Goal: Book appointment/travel/reservation

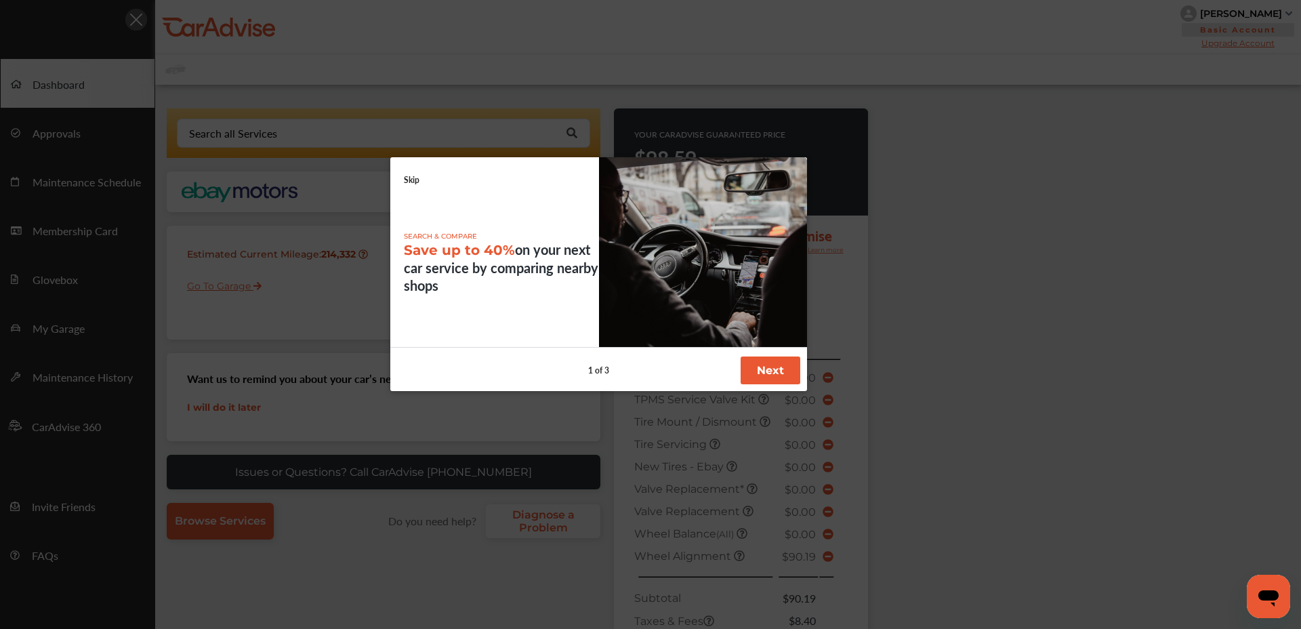
click at [766, 372] on button "Next" at bounding box center [771, 370] width 60 height 28
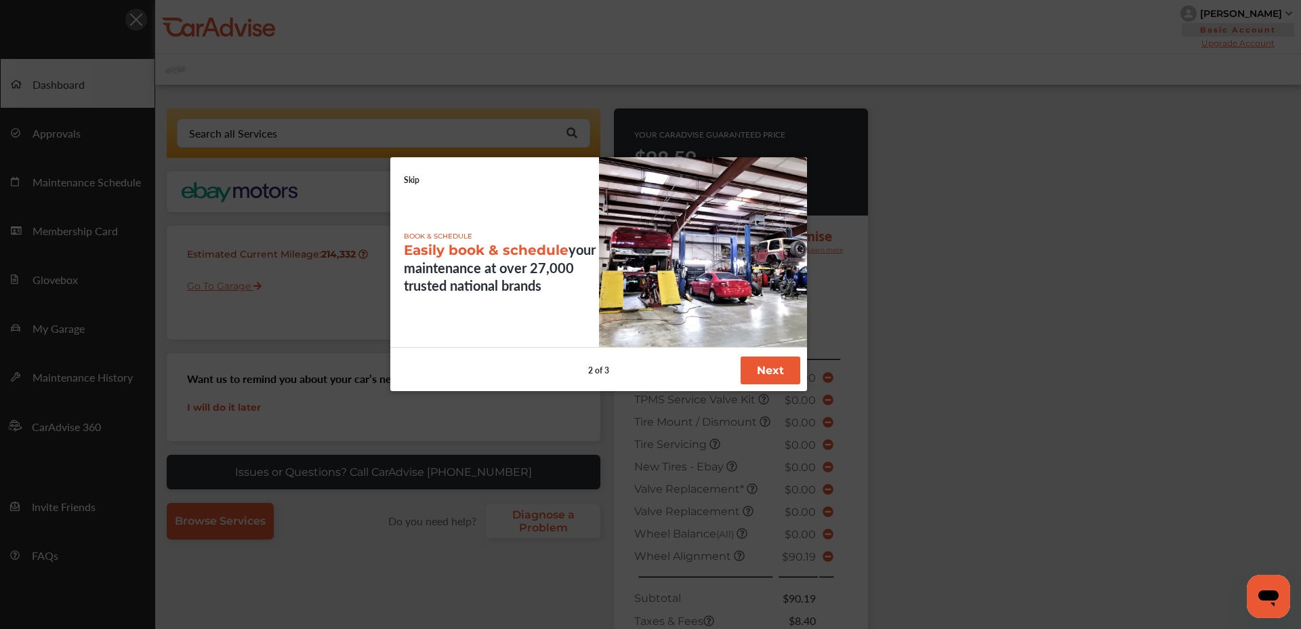
click at [766, 372] on button "Next" at bounding box center [771, 370] width 60 height 28
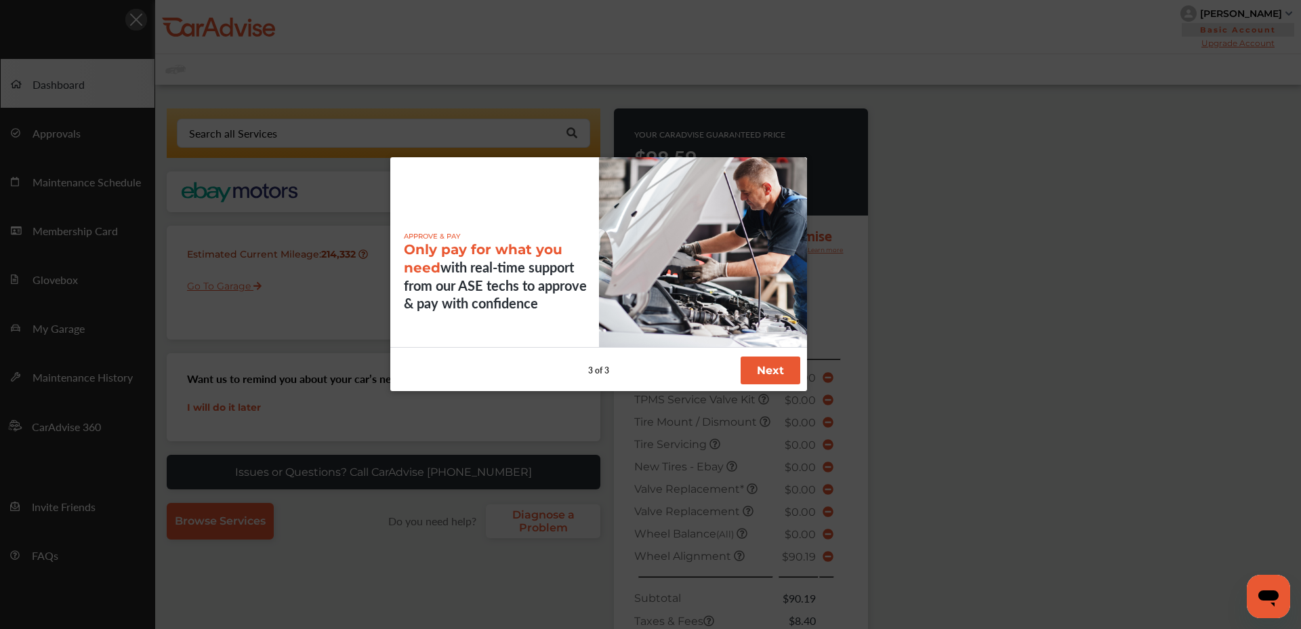
click at [766, 372] on button "Next" at bounding box center [771, 370] width 60 height 28
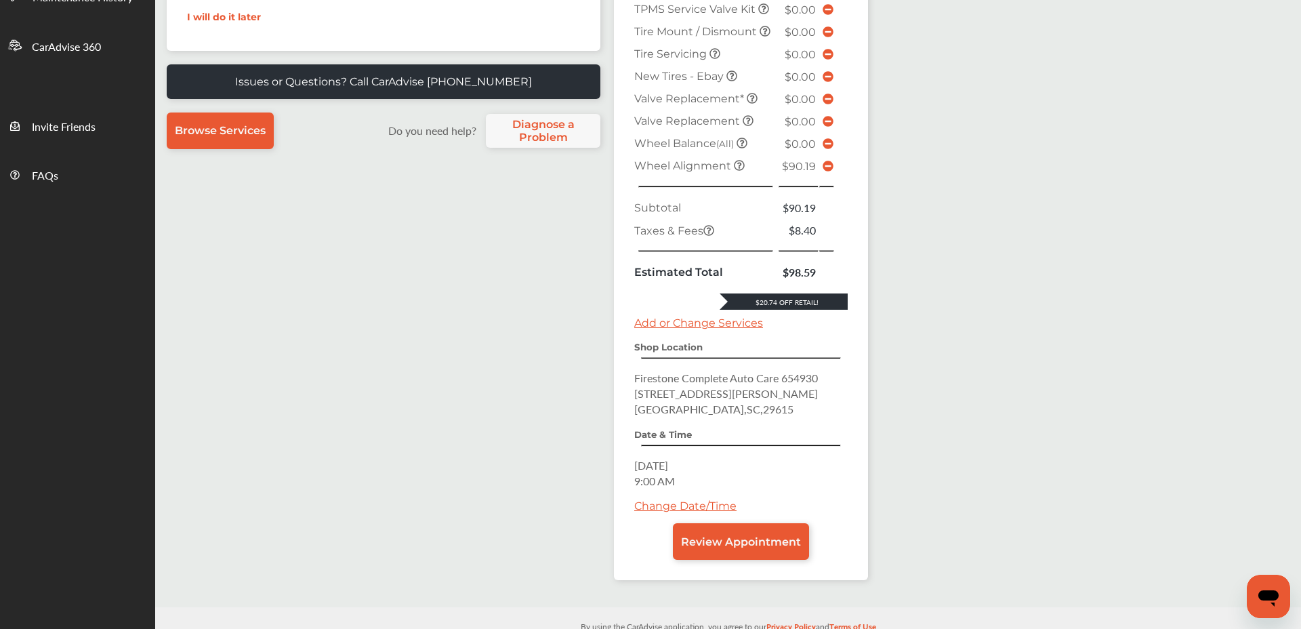
scroll to position [408, 0]
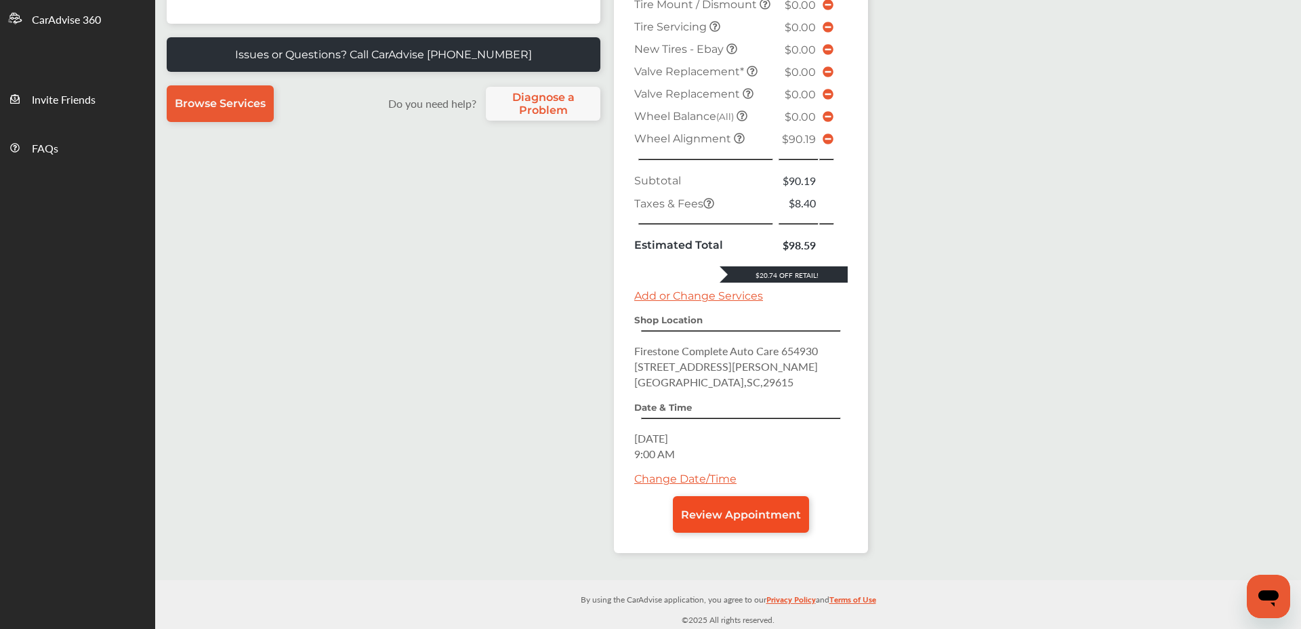
click at [739, 514] on span "Review Appointment" at bounding box center [741, 514] width 120 height 13
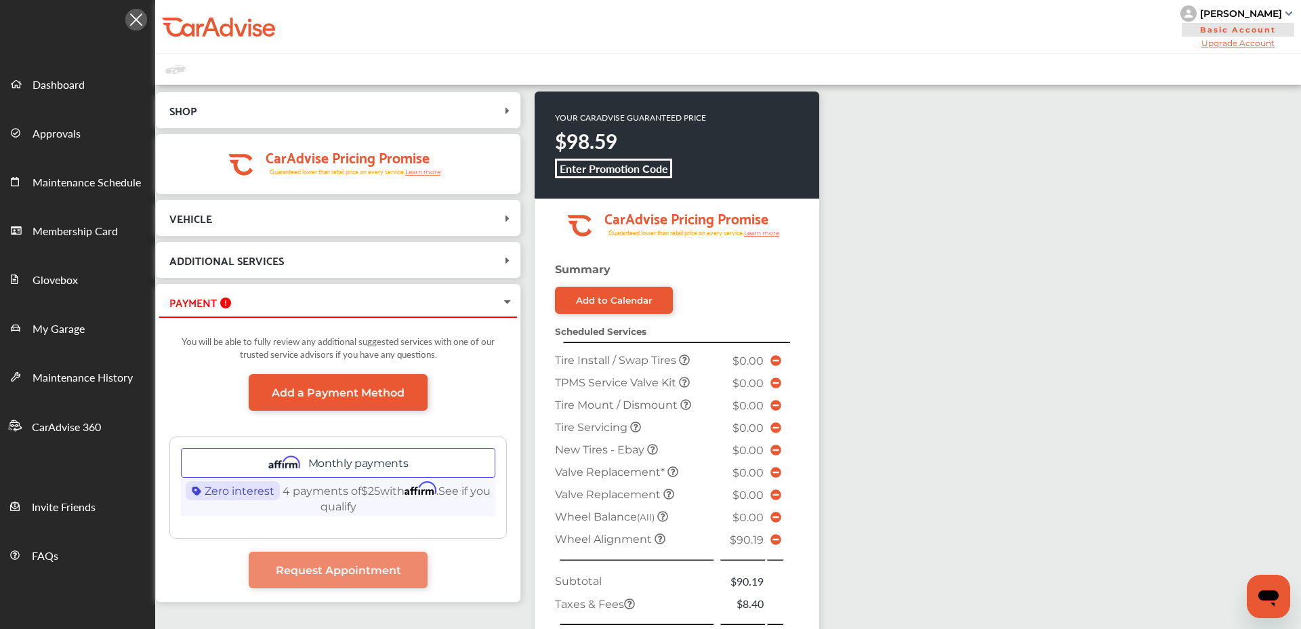
click at [211, 221] on span "VEHICLE" at bounding box center [330, 218] width 342 height 18
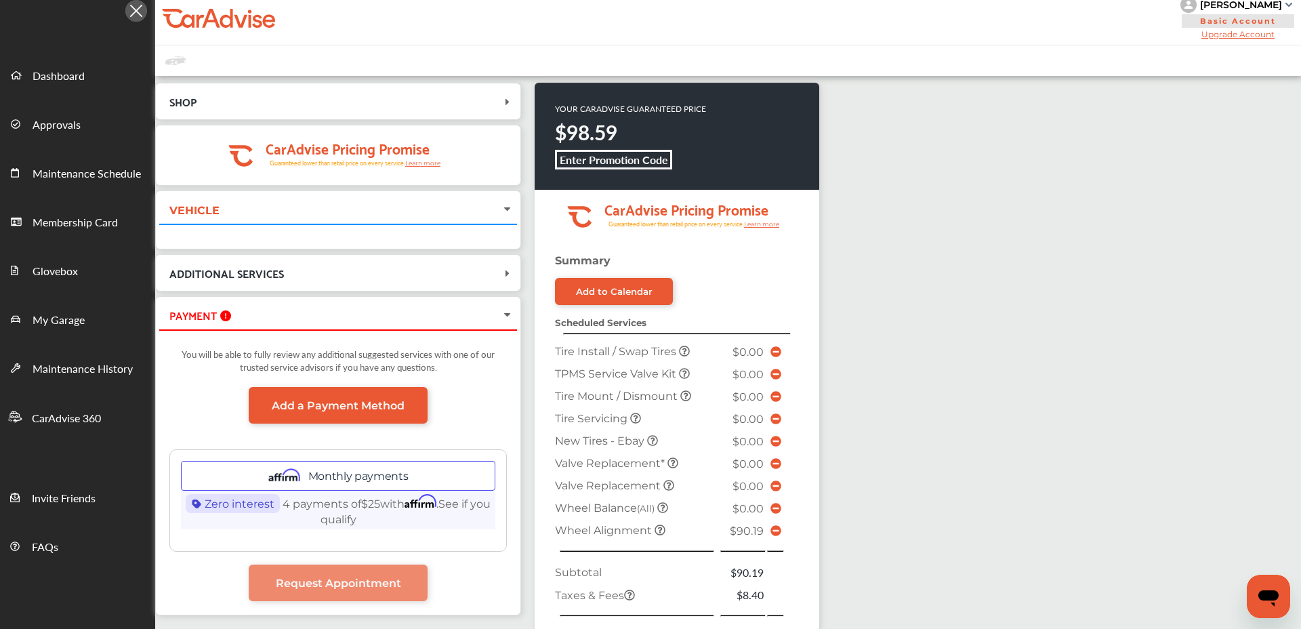
scroll to position [13, 0]
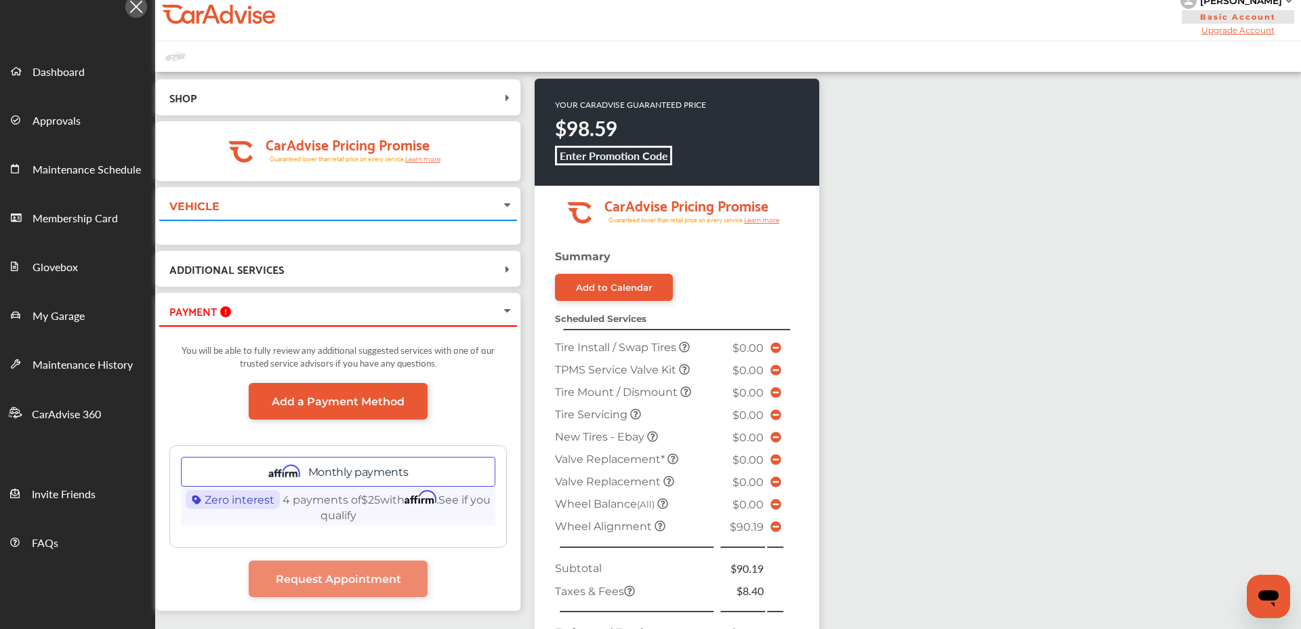
click at [295, 214] on div "VEHICLE" at bounding box center [338, 204] width 358 height 29
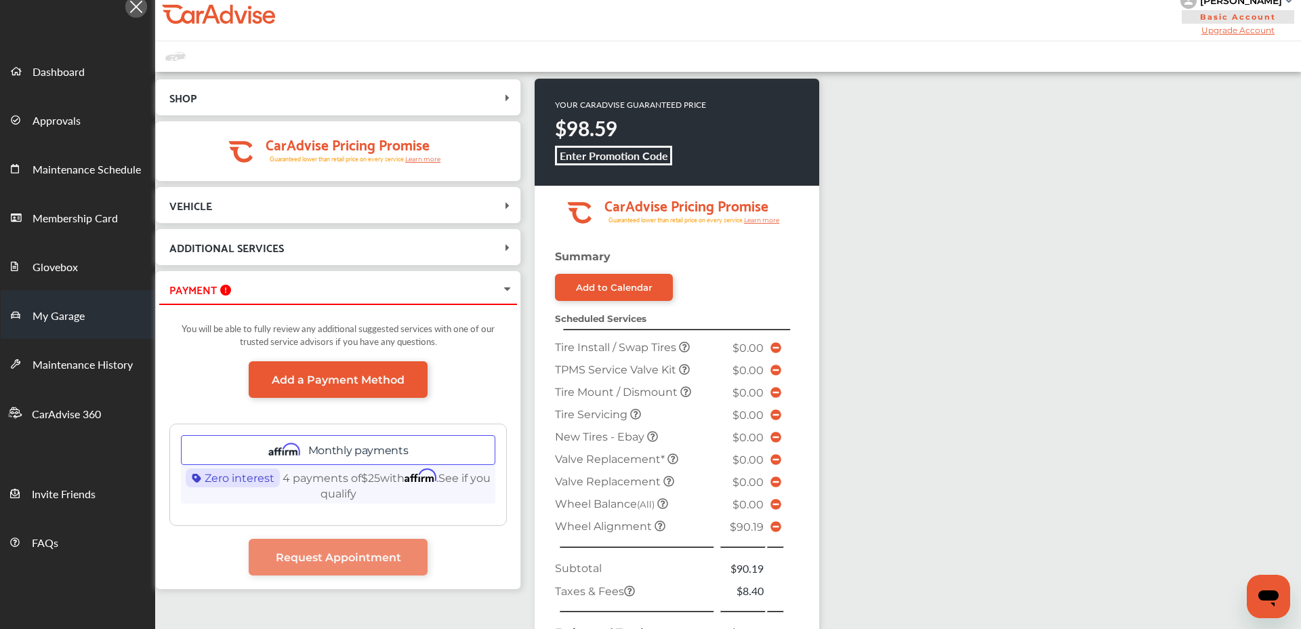
click at [102, 317] on link "My Garage" at bounding box center [78, 314] width 154 height 49
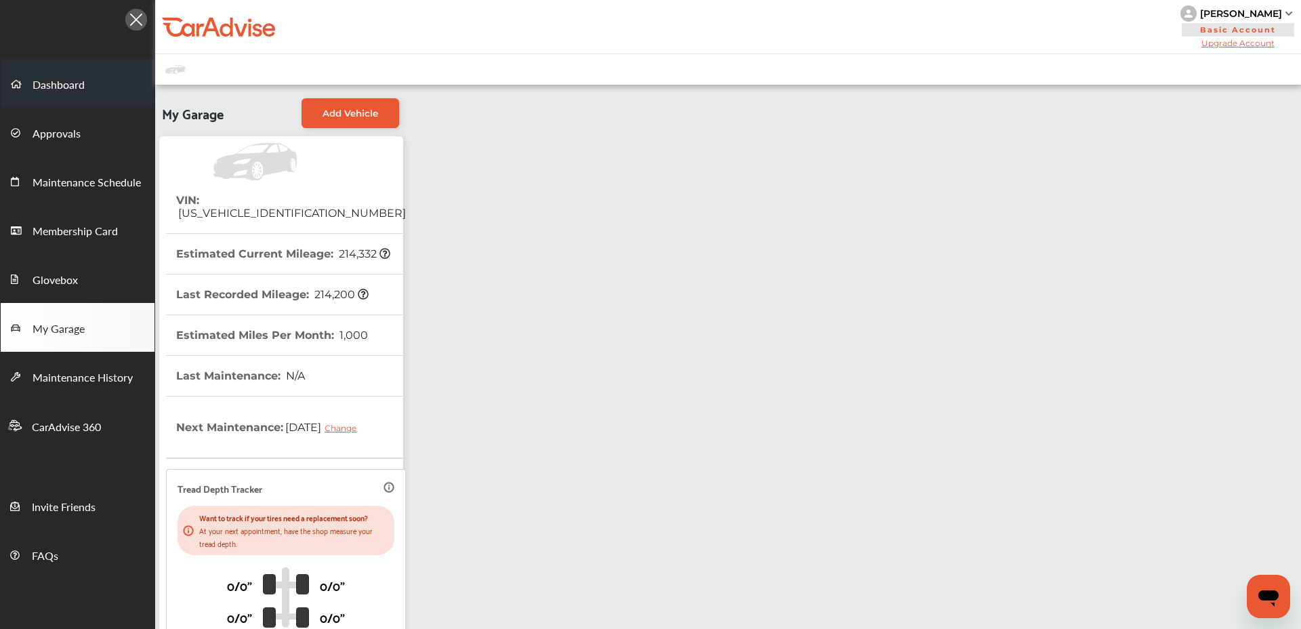
click at [72, 82] on span "Dashboard" at bounding box center [59, 86] width 52 height 18
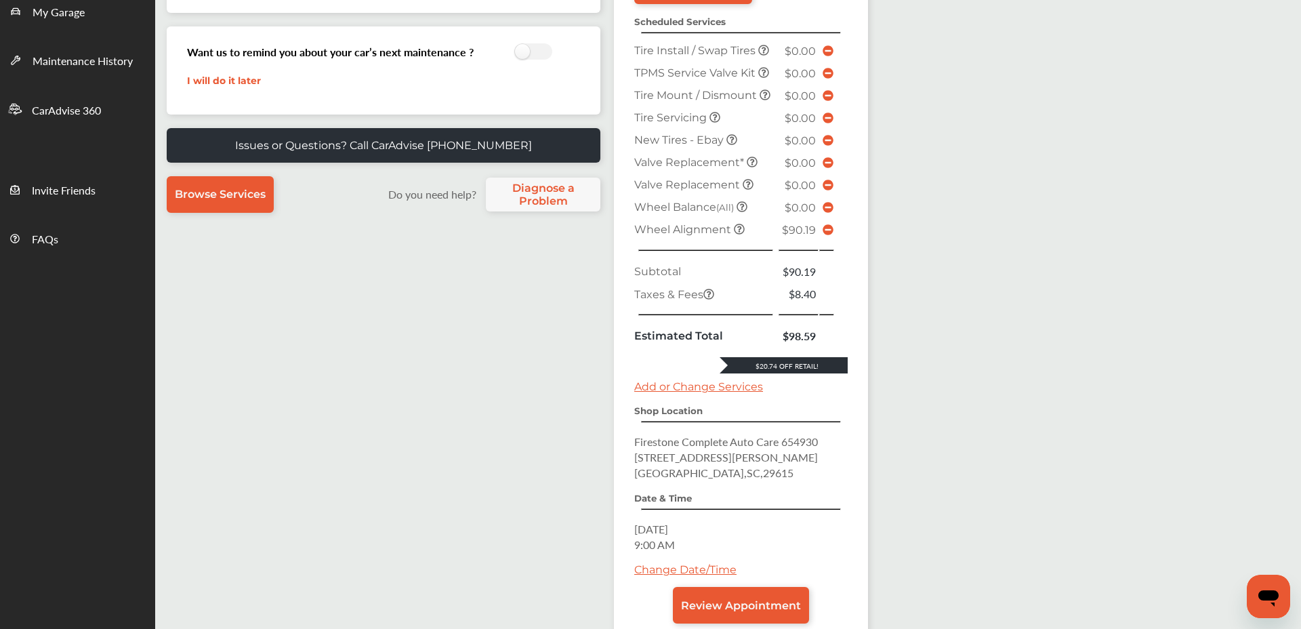
scroll to position [407, 0]
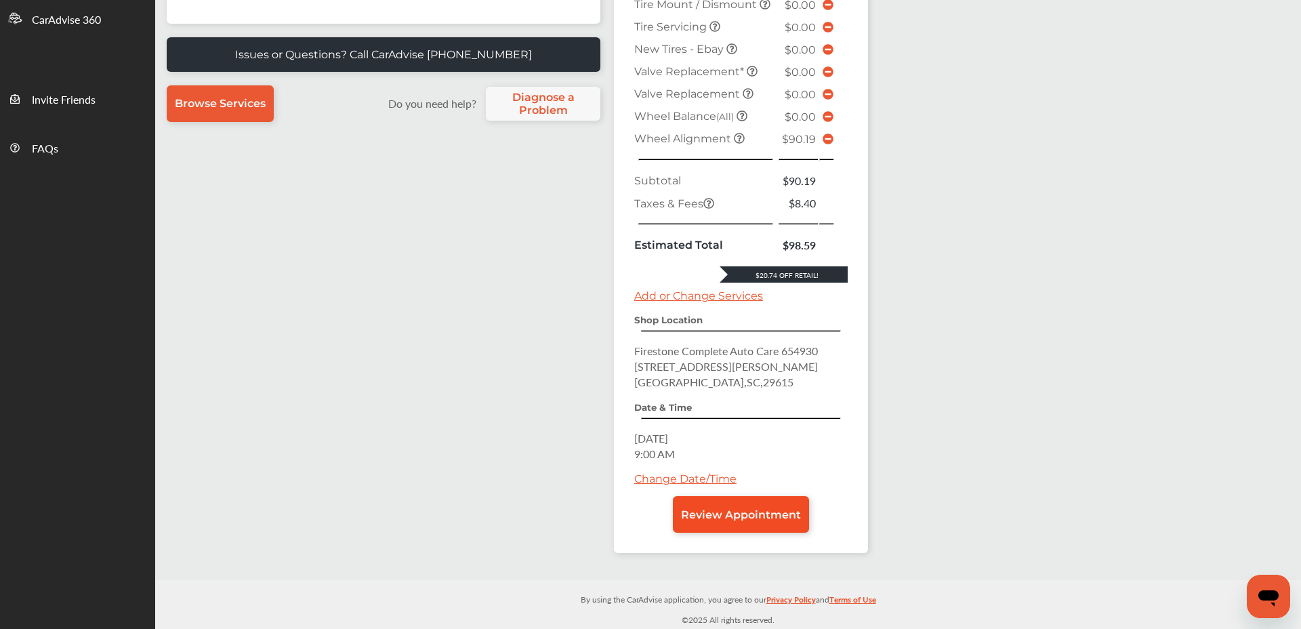
click at [758, 522] on link "Review Appointment" at bounding box center [741, 514] width 136 height 37
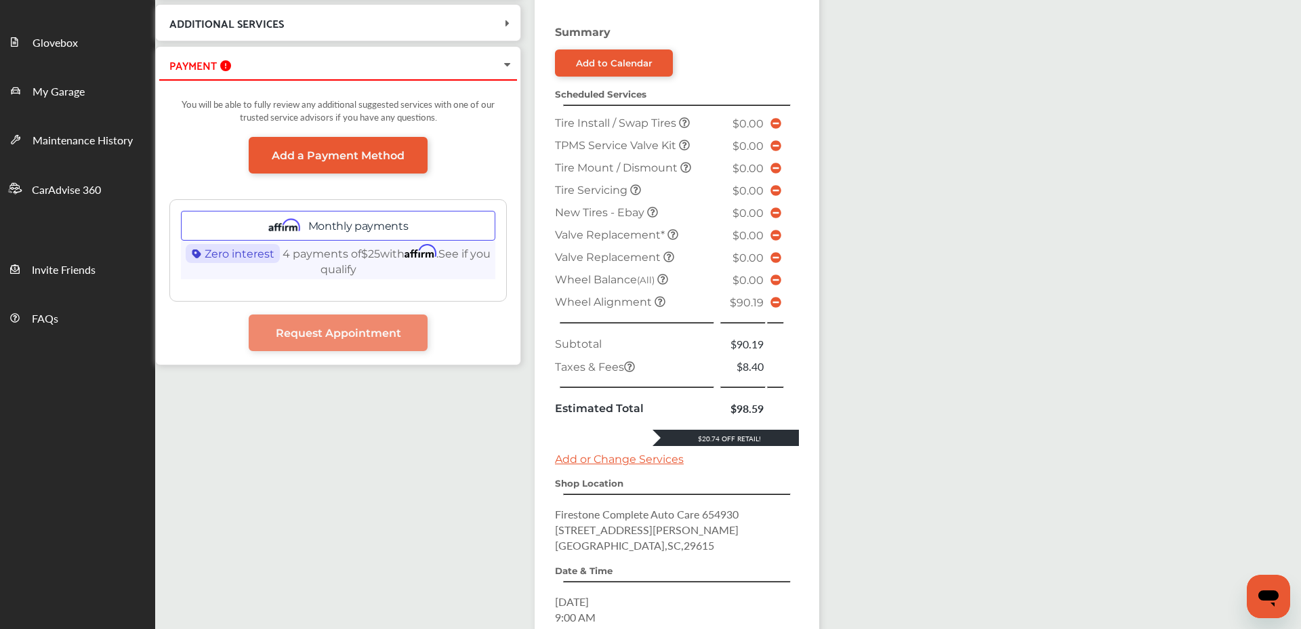
scroll to position [286, 0]
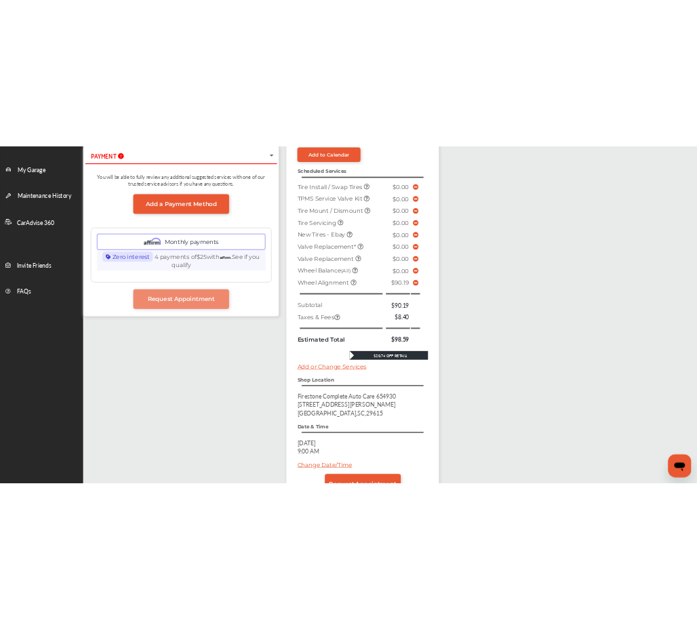
scroll to position [287, 0]
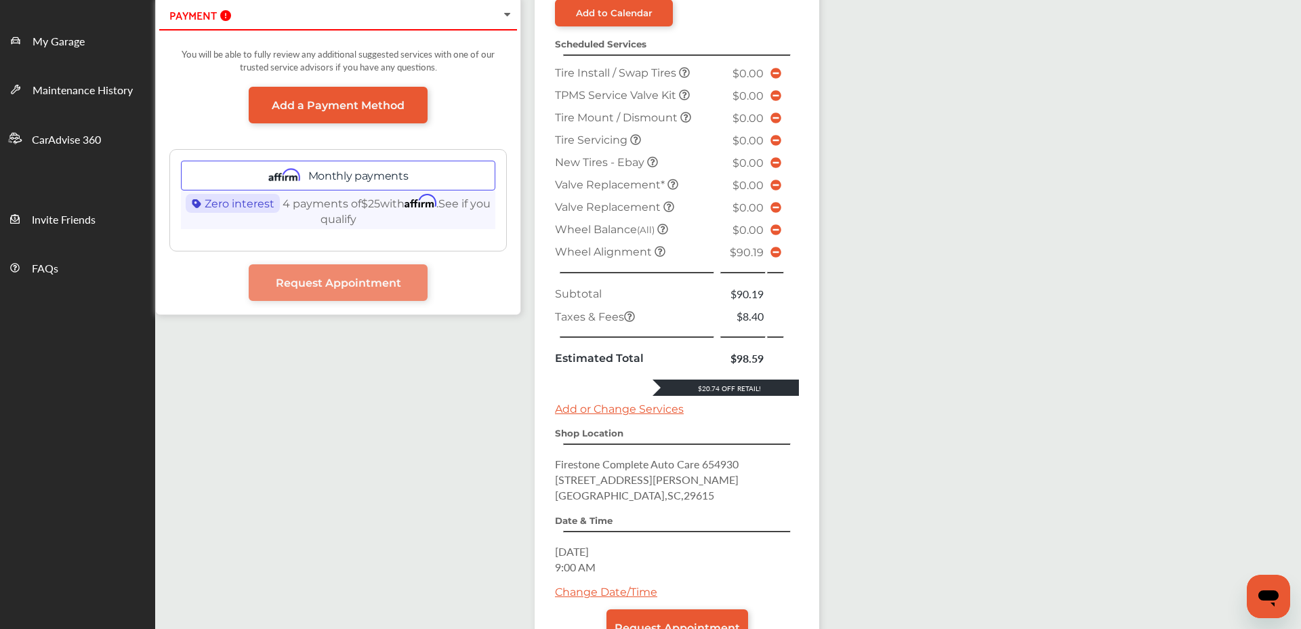
drag, startPoint x: 68, startPoint y: 346, endPoint x: 57, endPoint y: 342, distance: 12.0
click at [68, 346] on ul "Dashboard Approvals Maintenance Schedule Membership Card Glovebox My Garage Mai…" at bounding box center [60, 248] width 189 height 974
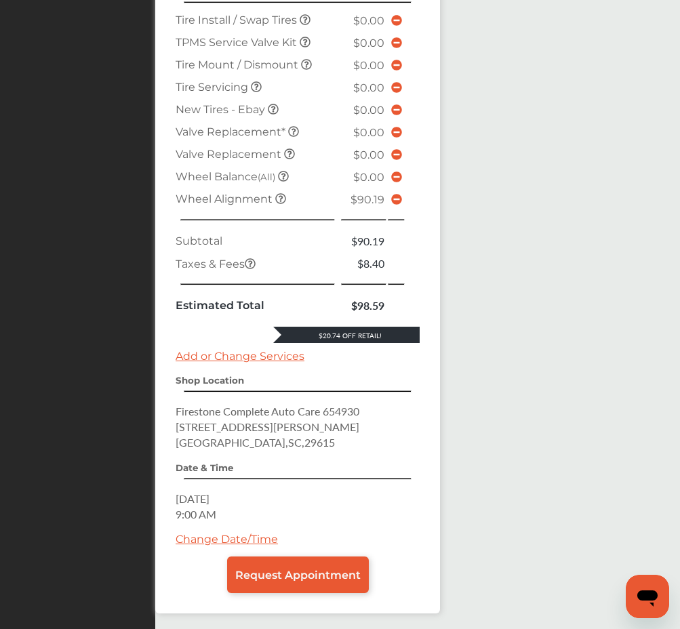
scroll to position [841, 0]
